Goal: Register for event/course

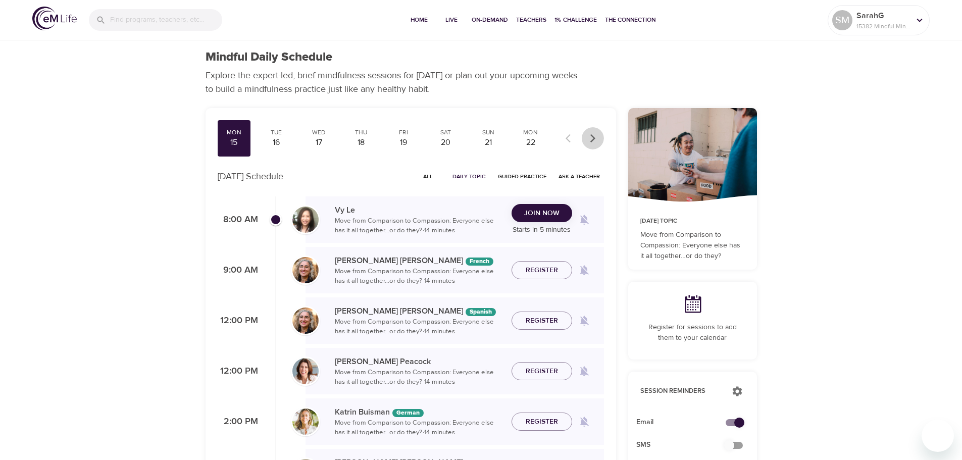
click at [589, 136] on icon "button" at bounding box center [593, 138] width 10 height 10
click at [569, 138] on icon "button" at bounding box center [571, 138] width 10 height 10
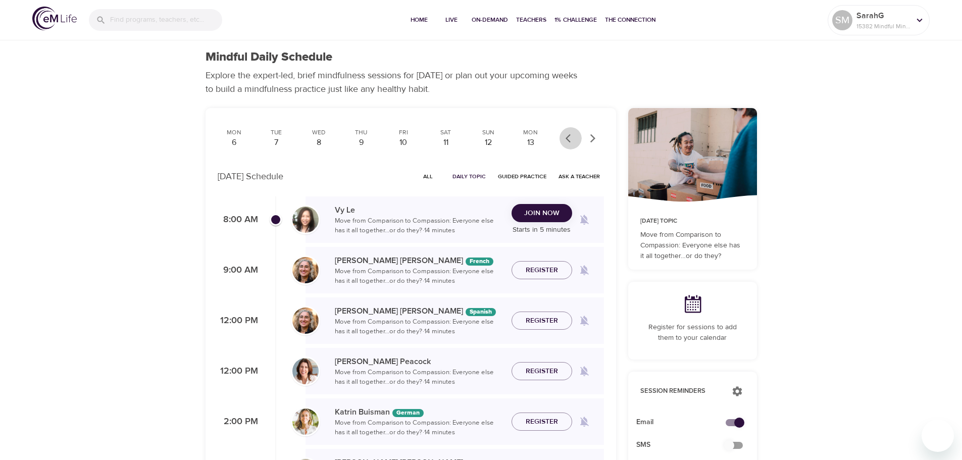
click at [569, 138] on icon "button" at bounding box center [571, 138] width 10 height 10
click at [318, 133] on div "Wed" at bounding box center [318, 132] width 25 height 9
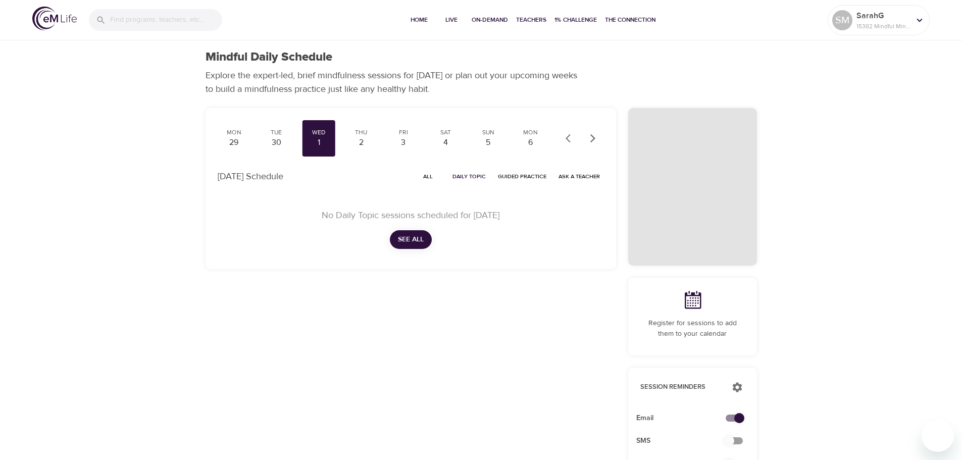
click at [565, 141] on button "button" at bounding box center [571, 138] width 22 height 22
click at [565, 141] on div at bounding box center [582, 138] width 44 height 22
click at [235, 138] on div "15" at bounding box center [234, 143] width 25 height 12
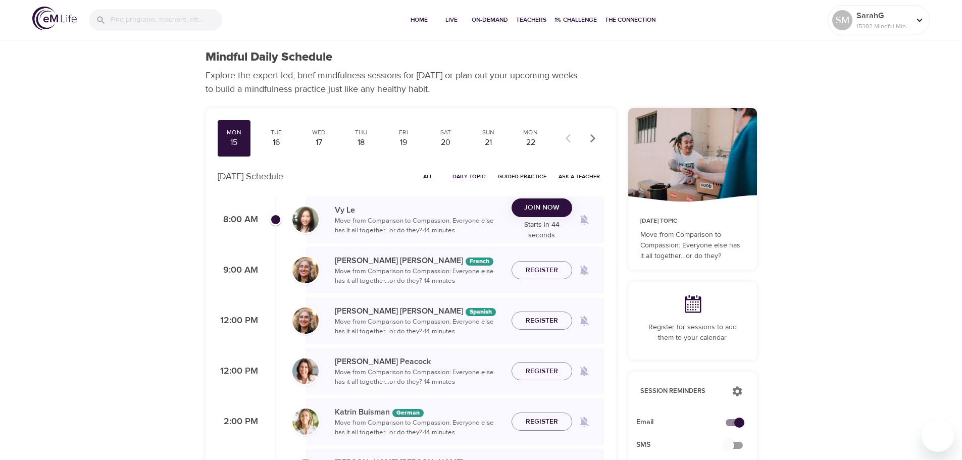
click at [547, 205] on span "Join Now" at bounding box center [541, 207] width 35 height 13
